Goal: Understand process/instructions: Learn how to perform a task or action

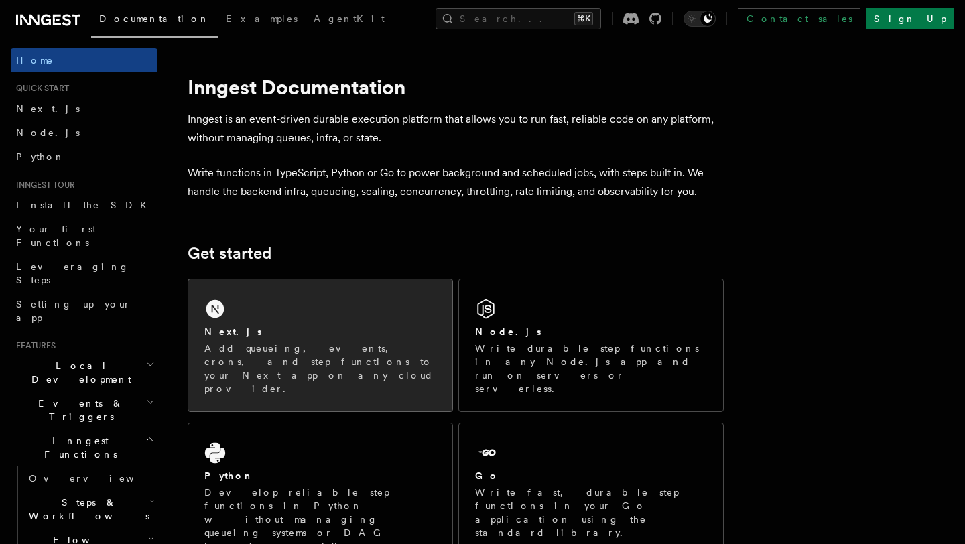
click at [288, 311] on div "Next.js Add queueing, events, crons, and step functions to your Next app on any…" at bounding box center [320, 346] width 264 height 132
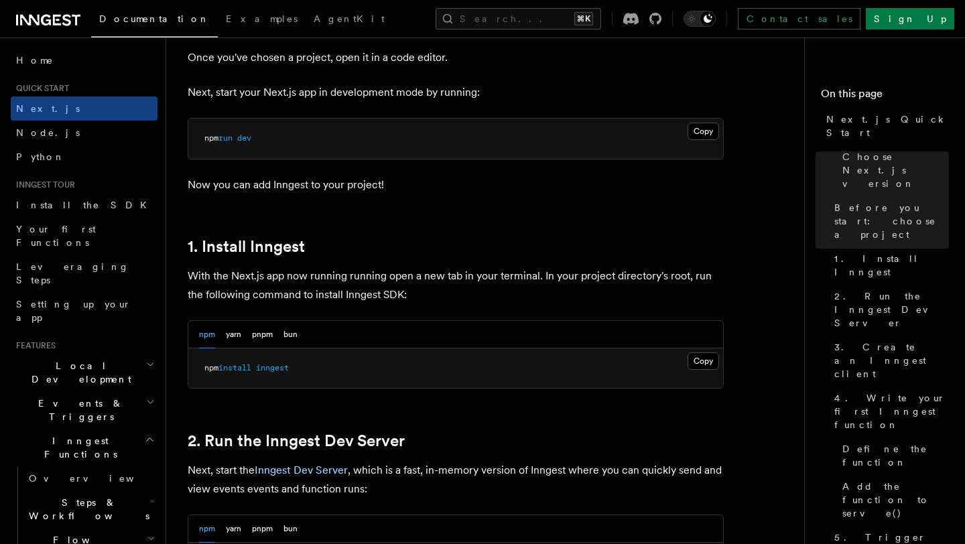
scroll to position [579, 0]
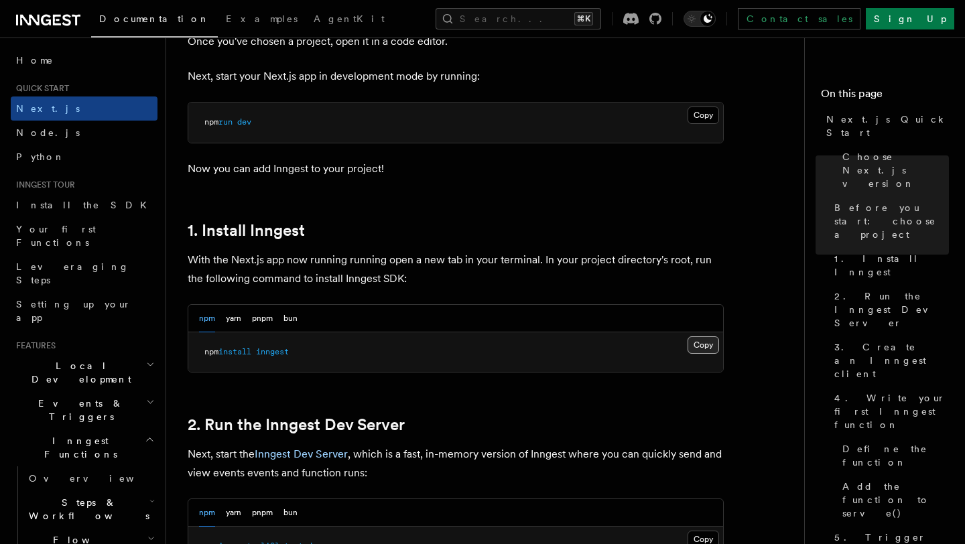
click at [695, 343] on button "Copy Copied" at bounding box center [704, 345] width 32 height 17
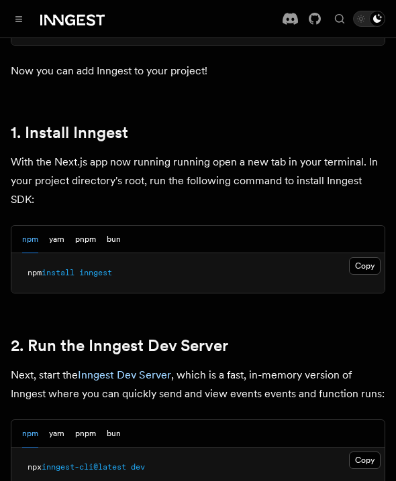
scroll to position [823, 0]
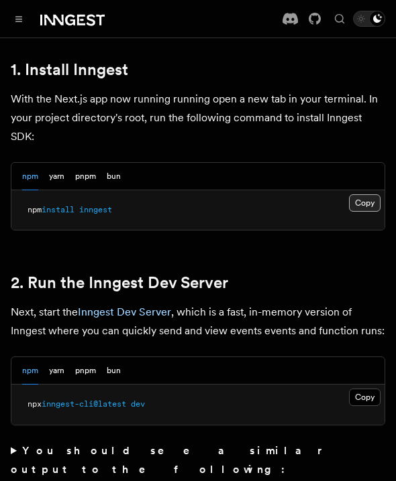
click at [361, 194] on button "Copy Copied" at bounding box center [365, 202] width 32 height 17
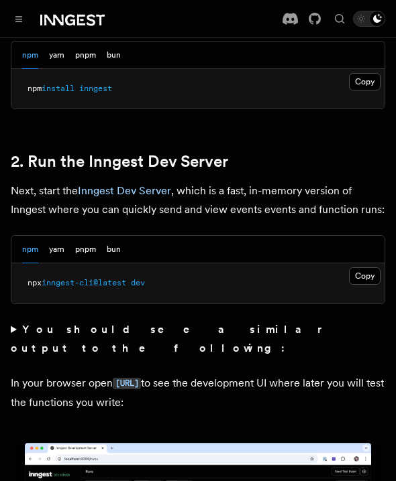
scroll to position [951, 0]
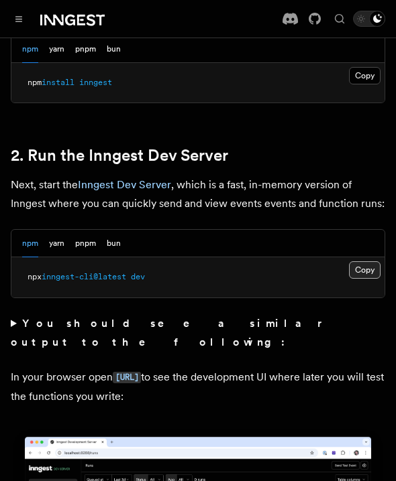
click at [363, 261] on button "Copy Copied" at bounding box center [365, 269] width 32 height 17
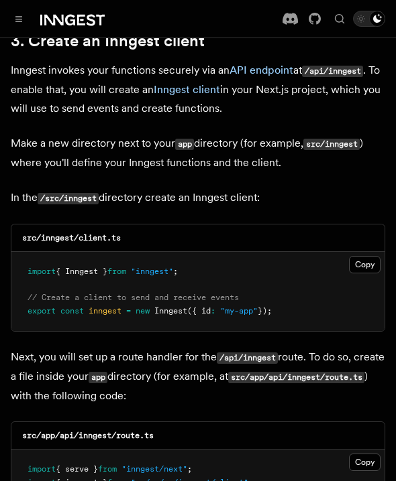
scroll to position [1628, 0]
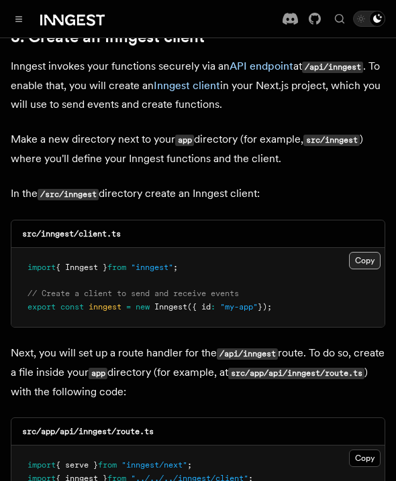
click at [361, 252] on button "Copy Copied" at bounding box center [365, 260] width 32 height 17
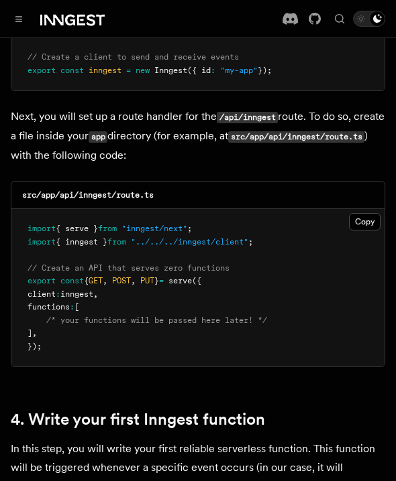
scroll to position [1885, 0]
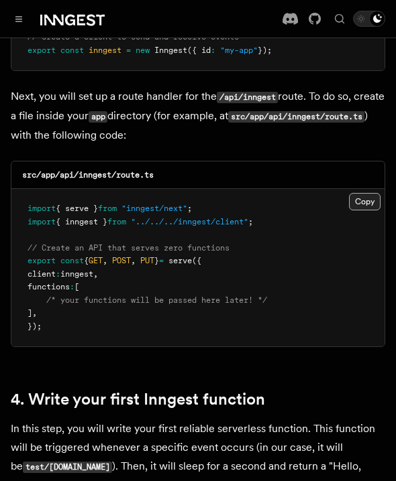
click at [363, 193] on button "Copy Copied" at bounding box center [365, 201] width 32 height 17
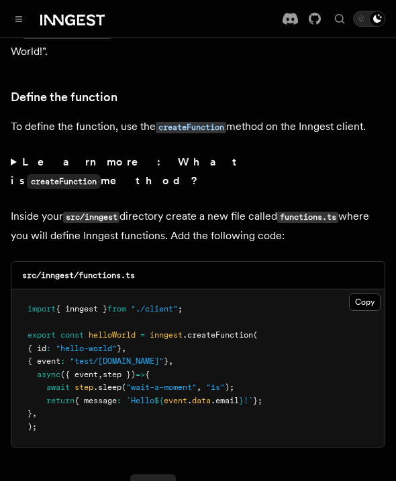
scroll to position [2331, 0]
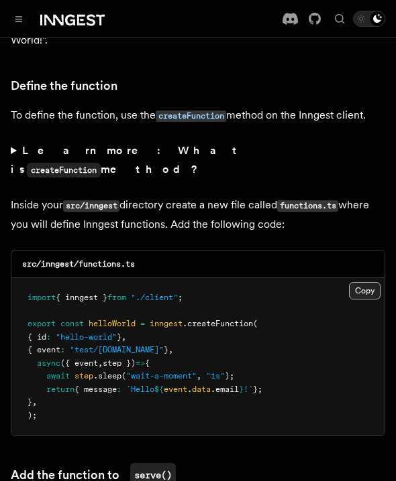
click at [362, 282] on button "Copy Copied" at bounding box center [365, 290] width 32 height 17
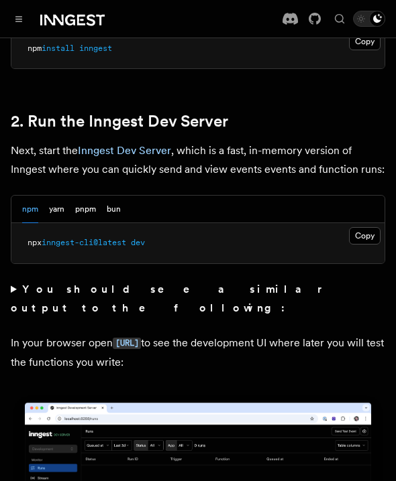
scroll to position [982, 0]
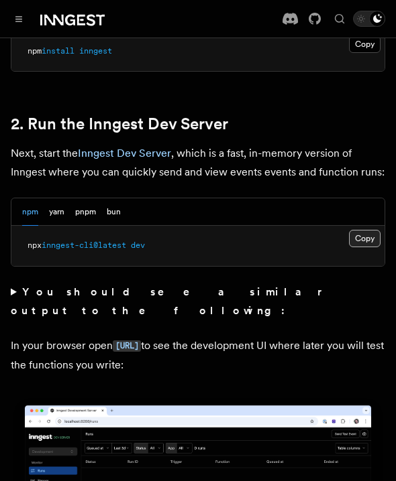
click at [363, 230] on button "Copy Copied" at bounding box center [365, 238] width 32 height 17
click at [366, 230] on button "Copy Copied" at bounding box center [365, 238] width 32 height 17
click at [371, 230] on button "Copy Copied" at bounding box center [365, 238] width 32 height 17
